Goal: Transaction & Acquisition: Purchase product/service

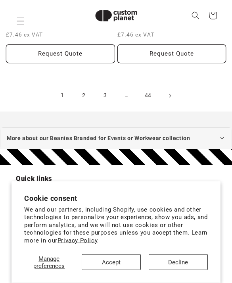
scroll to position [1895, 0]
click at [172, 90] on link "Next page" at bounding box center [169, 95] width 17 height 17
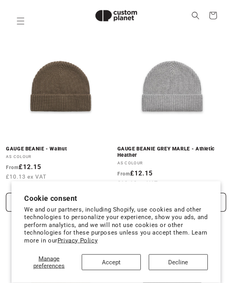
scroll to position [98, 0]
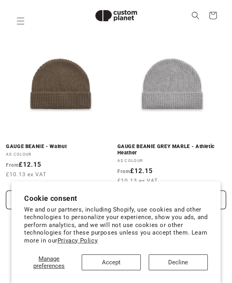
click at [163, 270] on button "Decline" at bounding box center [178, 263] width 59 height 16
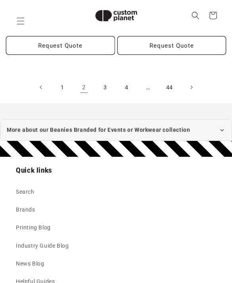
scroll to position [1914, 0]
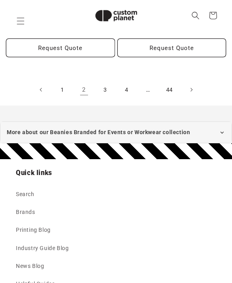
click at [191, 88] on icon "Next page" at bounding box center [192, 90] width 2 height 4
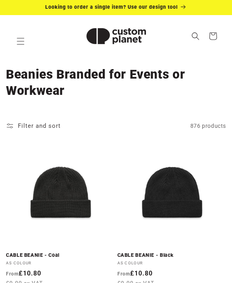
click at [44, 129] on span "Filter and sort" at bounding box center [39, 125] width 43 height 7
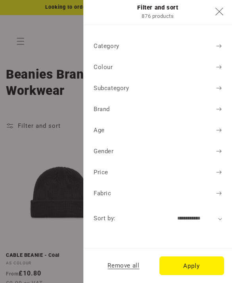
click at [220, 42] on span at bounding box center [219, 46] width 6 height 11
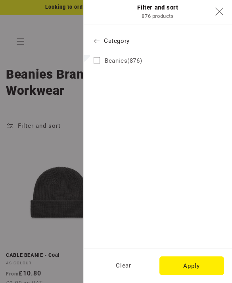
click at [139, 66] on label "Beanies (876) Beanies (876 products)" at bounding box center [158, 61] width 149 height 20
click at [100, 45] on button "Category" at bounding box center [158, 41] width 149 height 20
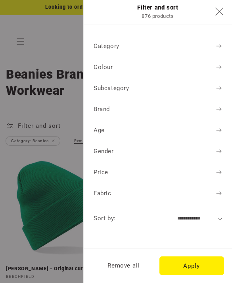
click at [203, 66] on div "Colour" at bounding box center [158, 67] width 129 height 11
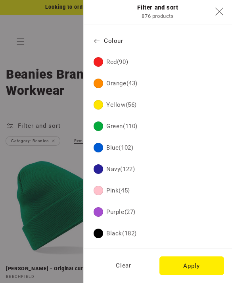
scroll to position [25, 0]
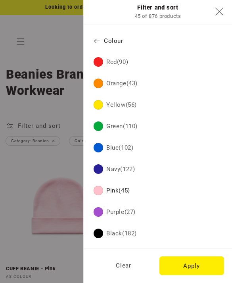
click at [176, 265] on button "Apply" at bounding box center [192, 266] width 65 height 19
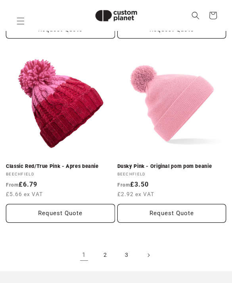
scroll to position [1781, 0]
click at [151, 249] on link "Next page" at bounding box center [148, 255] width 17 height 17
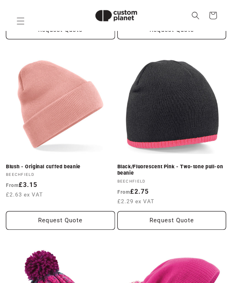
scroll to position [827, 0]
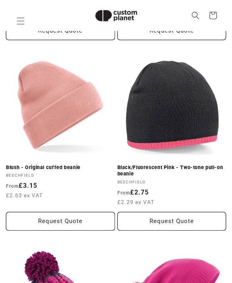
click at [201, 164] on link "Black/Fluorescent Pink - Two-tone pull-on beanie" at bounding box center [172, 170] width 109 height 13
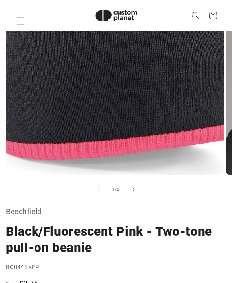
scroll to position [145, 0]
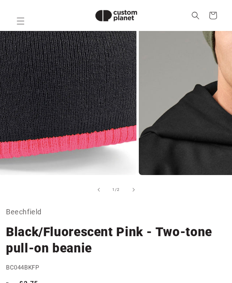
click at [223, 211] on p "Beechfield" at bounding box center [116, 212] width 220 height 13
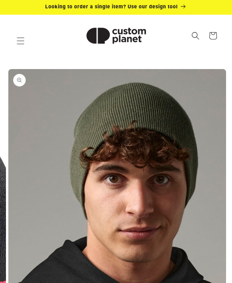
scroll to position [0, 0]
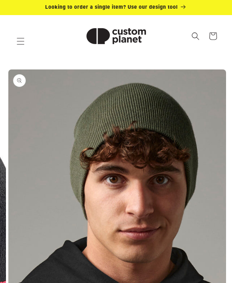
click at [198, 39] on icon "Search" at bounding box center [195, 35] width 7 height 7
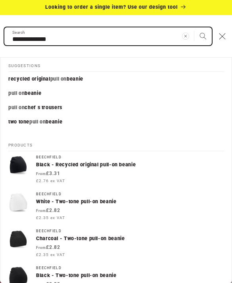
type input "**********"
click at [203, 36] on button "Search" at bounding box center [203, 35] width 17 height 17
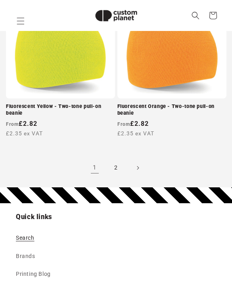
scroll to position [1865, 0]
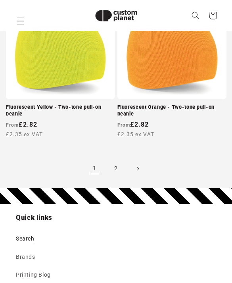
click at [136, 165] on span "Next page" at bounding box center [138, 169] width 8 height 8
